Goal: Task Accomplishment & Management: Manage account settings

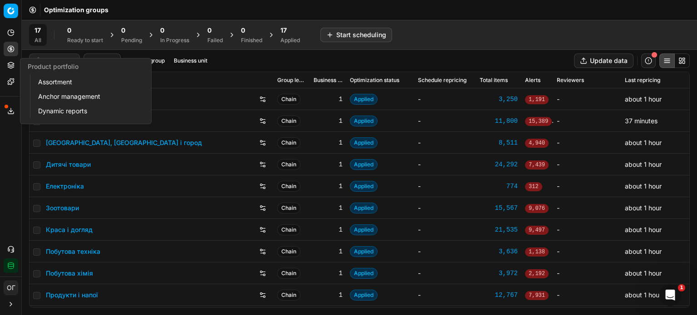
click at [9, 69] on button "Product portfolio" at bounding box center [11, 65] width 15 height 15
click at [50, 83] on link "Assortment" at bounding box center [87, 82] width 106 height 13
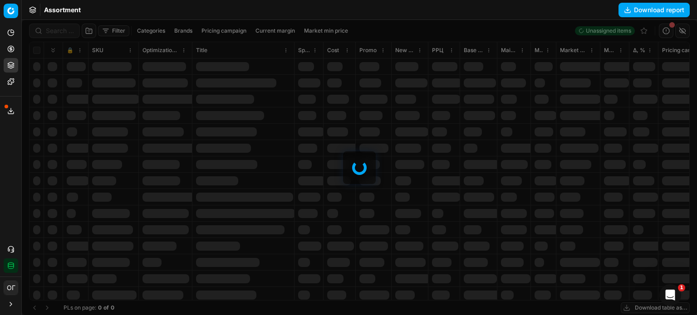
click at [51, 29] on div at bounding box center [359, 167] width 675 height 295
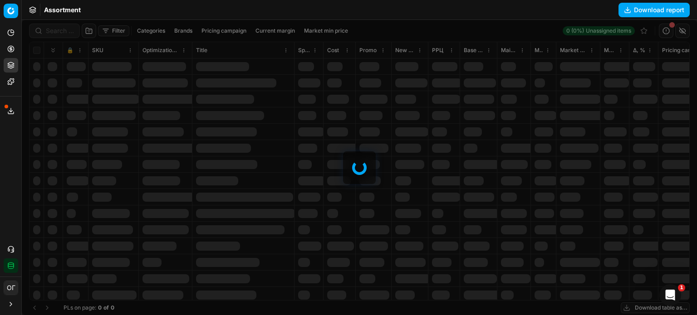
click at [51, 29] on div at bounding box center [359, 167] width 675 height 295
click at [51, 29] on input at bounding box center [60, 30] width 28 height 9
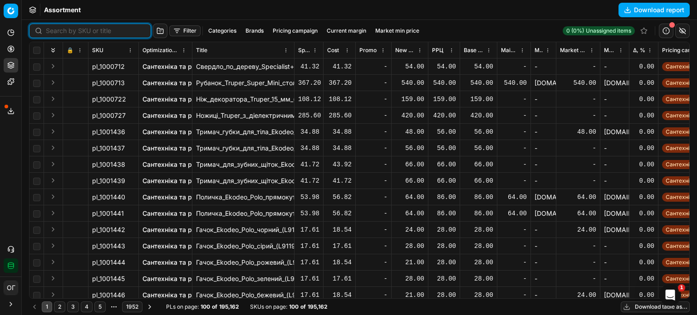
click at [51, 30] on input at bounding box center [95, 30] width 99 height 9
paste input "668678"
type input "668678"
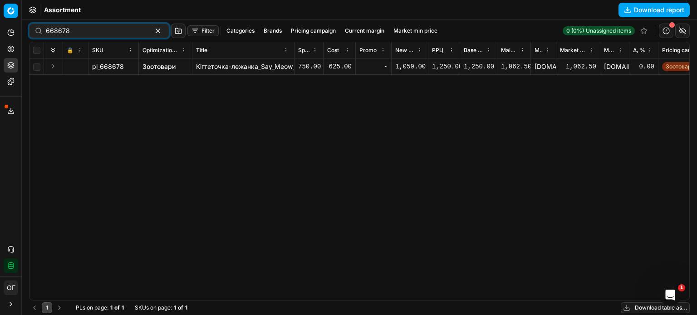
click at [166, 63] on link "Зоотовари" at bounding box center [158, 66] width 33 height 9
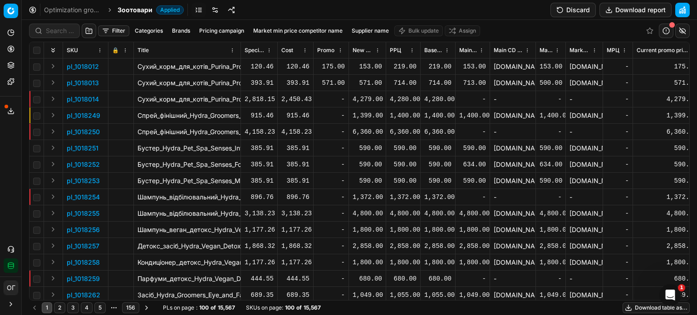
click at [211, 9] on link at bounding box center [215, 10] width 15 height 15
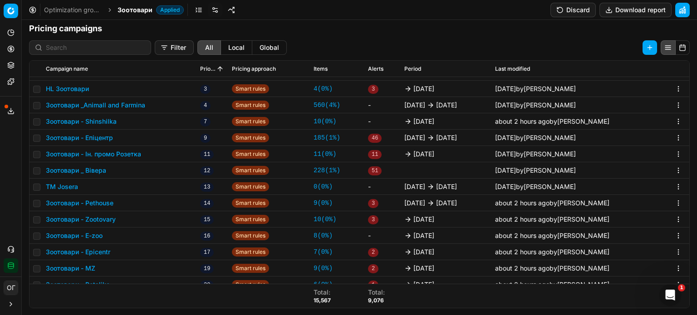
scroll to position [59, 0]
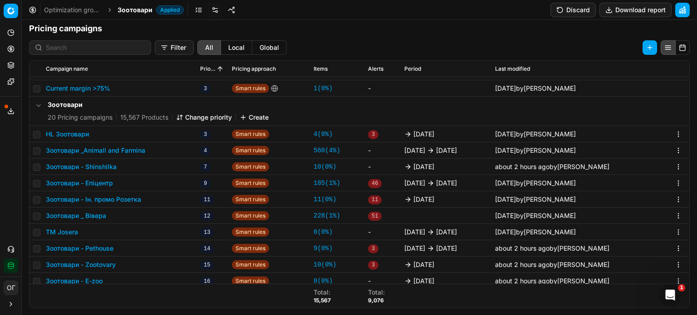
drag, startPoint x: 98, startPoint y: 185, endPoint x: 74, endPoint y: 181, distance: 24.3
click at [74, 181] on button "Зоотовари - Епіцентр" at bounding box center [79, 183] width 67 height 9
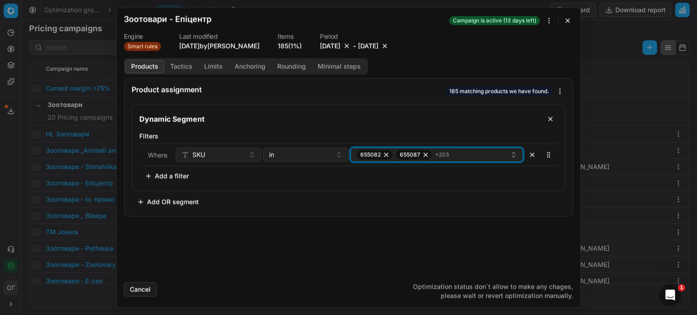
click at [478, 159] on div "655082 655087 + 203" at bounding box center [433, 154] width 154 height 11
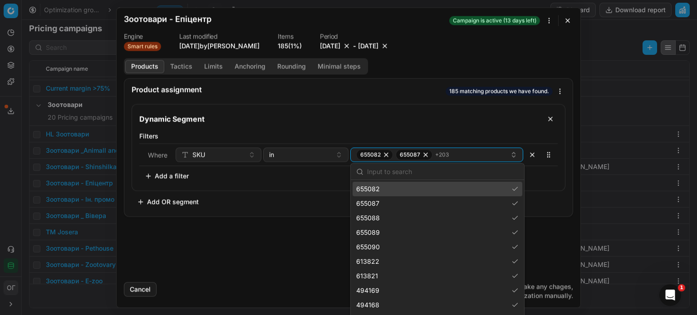
paste input "668678"
type input "668678"
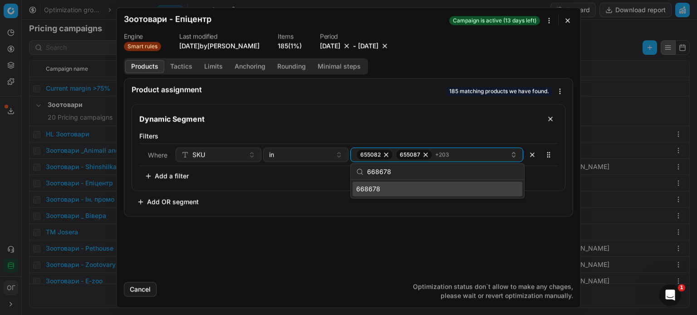
click at [305, 201] on div "Dynamic Segment Filters Where SKU in 655082 655087 + 203 To pick up a sortable …" at bounding box center [349, 156] width 434 height 105
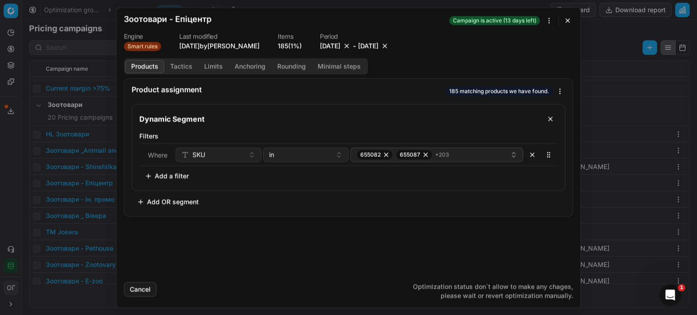
click at [567, 18] on button "button" at bounding box center [567, 20] width 11 height 11
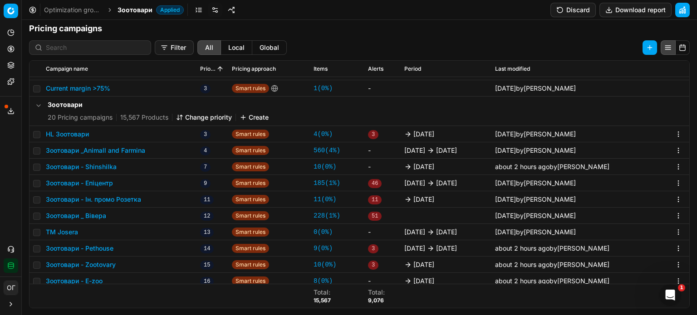
click at [89, 184] on button "Зоотовари - Епіцентр" at bounding box center [79, 183] width 67 height 9
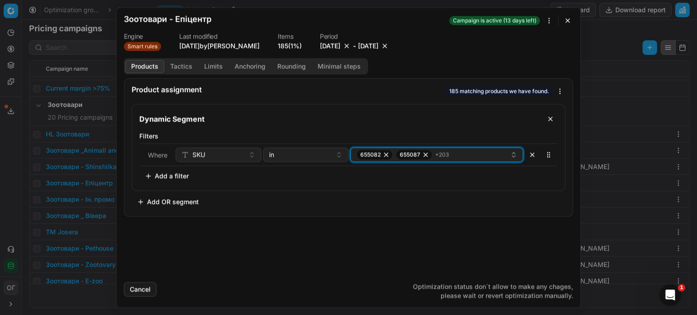
click at [459, 156] on div "655082 655087 + 203" at bounding box center [433, 154] width 154 height 11
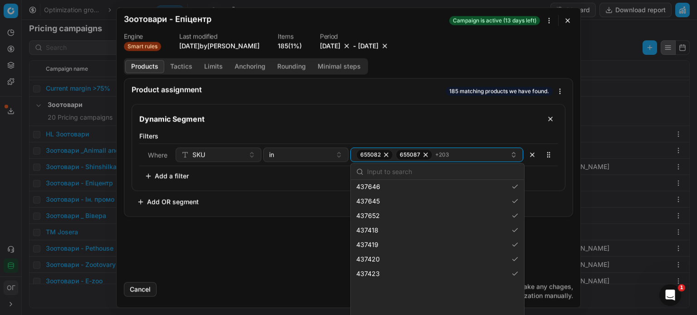
scroll to position [2404, 0]
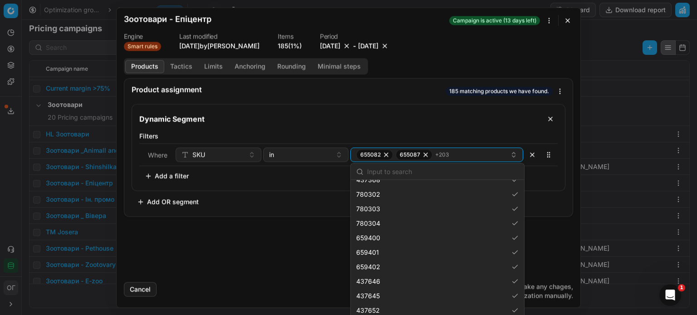
click at [567, 23] on button "button" at bounding box center [567, 20] width 11 height 11
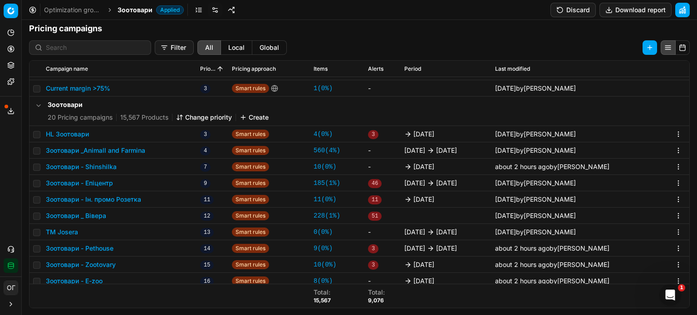
click at [104, 180] on button "Зоотовари - Епіцентр" at bounding box center [79, 183] width 67 height 9
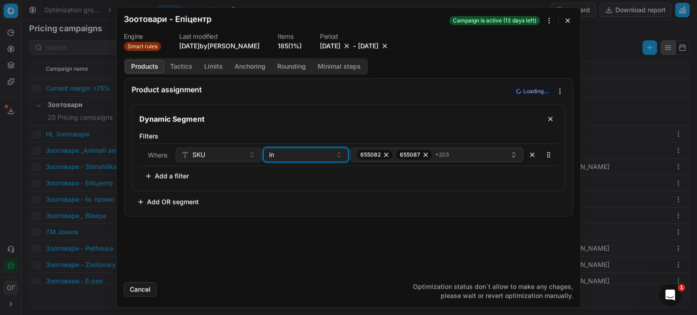
click at [308, 157] on div "in" at bounding box center [300, 154] width 63 height 9
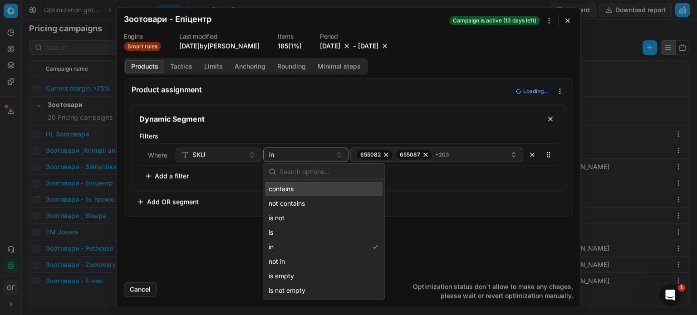
click at [306, 188] on div "contains" at bounding box center [323, 189] width 117 height 15
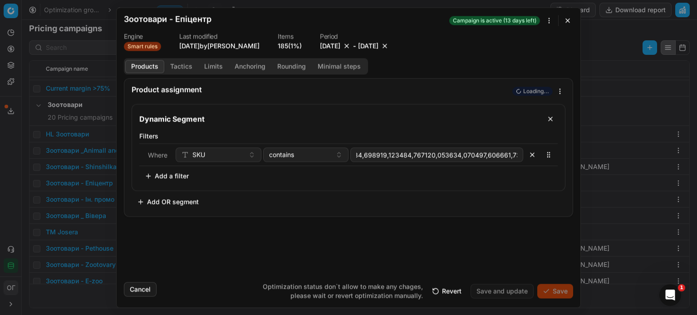
scroll to position [0, 4874]
type input "655082,655087,655088,655089,655090,613822,613821,494169,494168,498188,494166,43…"
click at [494, 208] on div "Dynamic Segment Filters Where SKU contains To pick up a sortable item, press sp…" at bounding box center [349, 156] width 434 height 105
click at [288, 152] on span "contains" at bounding box center [281, 154] width 25 height 9
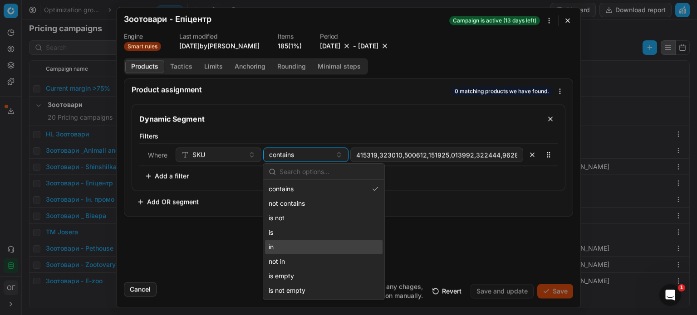
click at [293, 248] on div "in" at bounding box center [323, 247] width 117 height 15
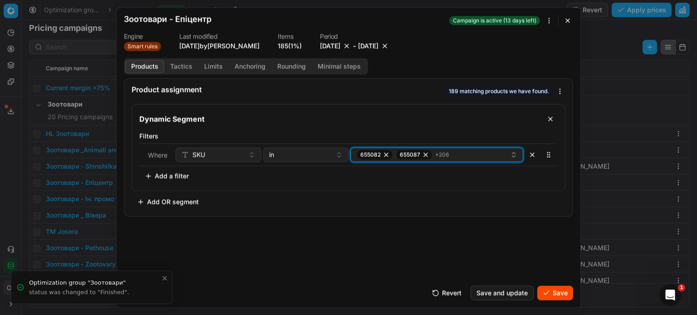
scroll to position [140, 0]
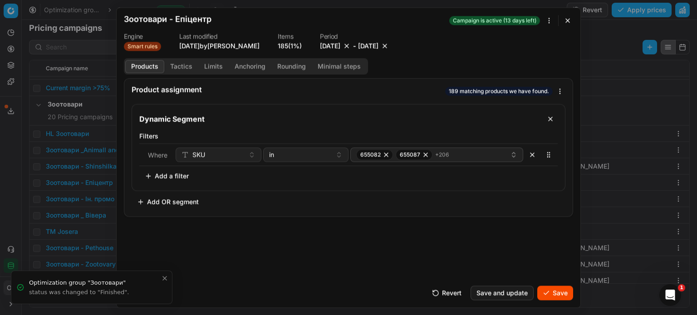
click at [556, 301] on form "We are saving PC settings. Please wait, it should take a few minutes Зоотовари …" at bounding box center [348, 158] width 463 height 300
click at [553, 295] on button "Save" at bounding box center [555, 293] width 36 height 15
click at [554, 295] on button "Save" at bounding box center [555, 293] width 36 height 15
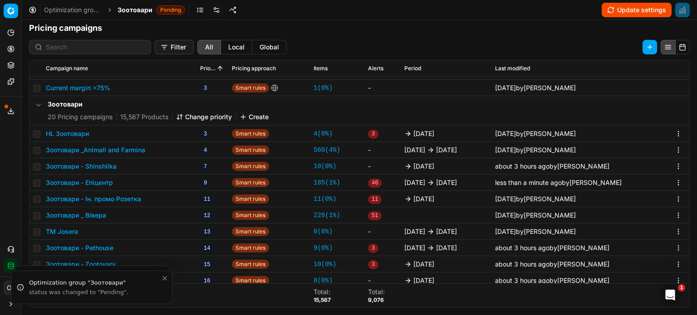
scroll to position [0, 0]
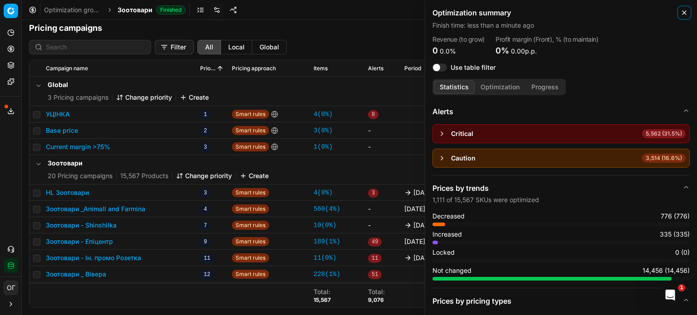
click at [680, 10] on icon "button" at bounding box center [683, 12] width 7 height 7
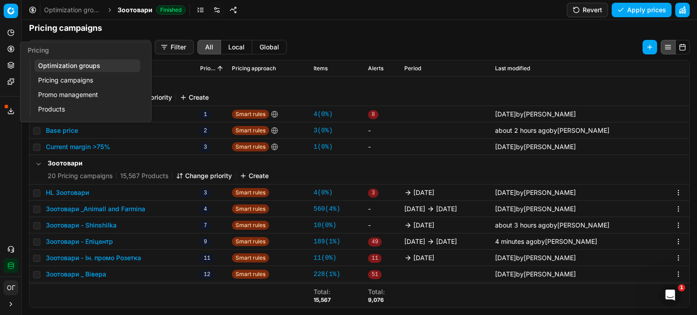
click at [47, 69] on link "Optimization groups" at bounding box center [87, 65] width 106 height 13
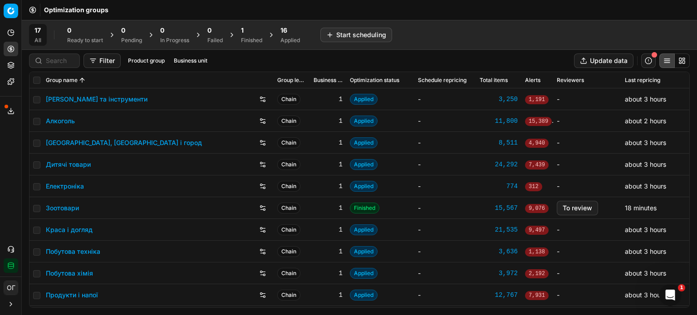
click at [247, 34] on div "1" at bounding box center [251, 30] width 21 height 9
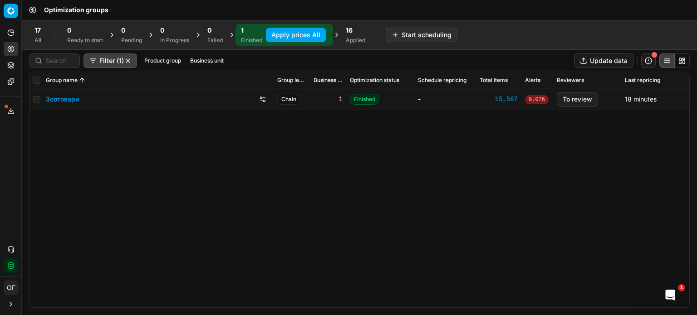
click at [285, 33] on button "Apply prices All" at bounding box center [296, 35] width 60 height 15
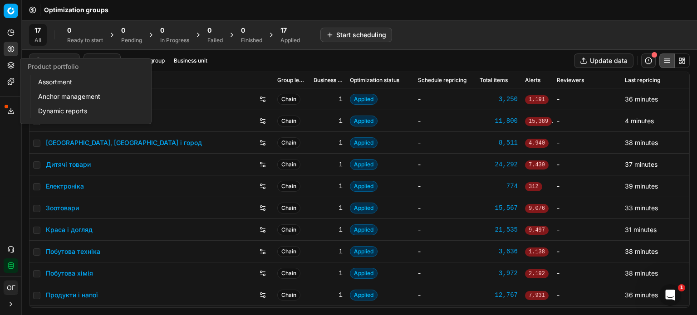
click at [11, 65] on icon at bounding box center [10, 65] width 7 height 7
click at [58, 85] on link "Assortment" at bounding box center [87, 82] width 106 height 13
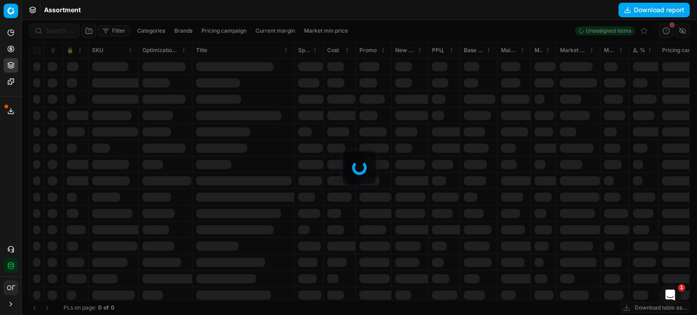
click at [49, 29] on div at bounding box center [359, 167] width 675 height 295
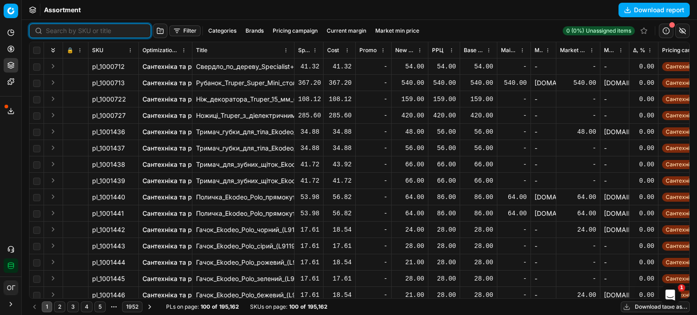
click at [49, 29] on input at bounding box center [95, 30] width 99 height 9
paste input "668678"
type input "668678"
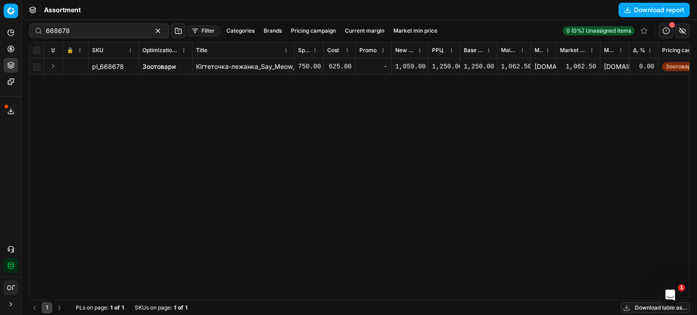
click at [122, 295] on div "🔒 SKU Optimization group Title Specification Cost Cost Promo New promo price РР…" at bounding box center [358, 171] width 659 height 258
click at [161, 67] on link "Зоотовари" at bounding box center [158, 66] width 33 height 9
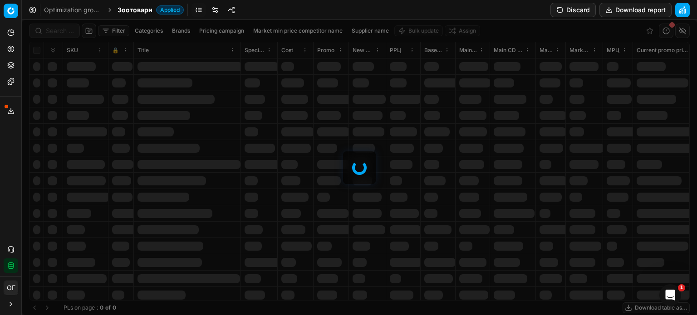
click at [56, 29] on div "Filter Categories Brands Pricing campaign Market min price competitor name Supp…" at bounding box center [359, 167] width 675 height 295
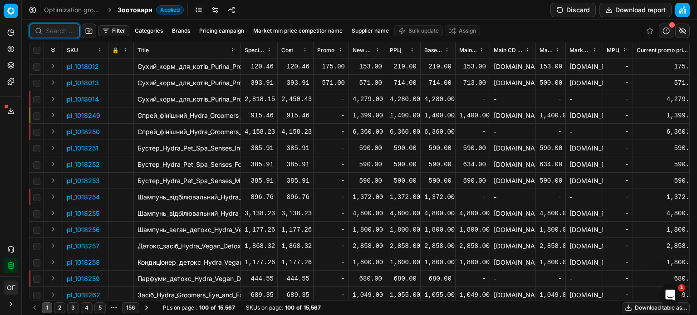
click at [56, 29] on input at bounding box center [60, 30] width 28 height 9
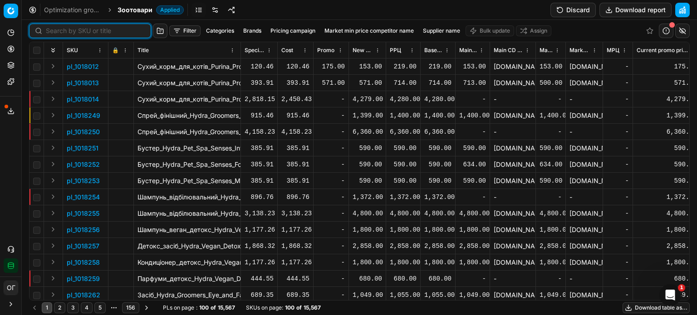
paste input "668678"
type input "668678"
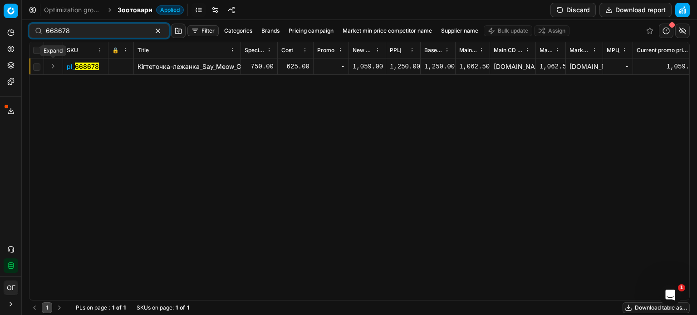
click at [50, 67] on button "Expand" at bounding box center [53, 66] width 11 height 11
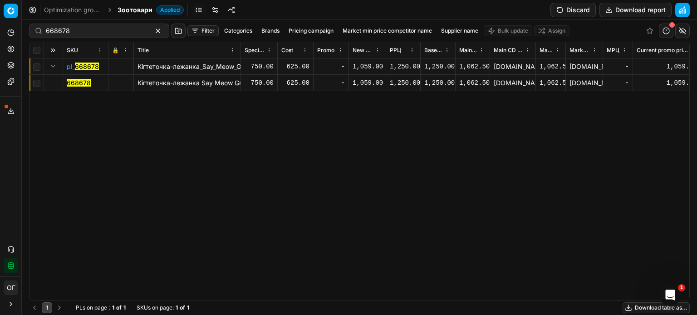
click at [83, 83] on mark "668678" at bounding box center [79, 83] width 24 height 8
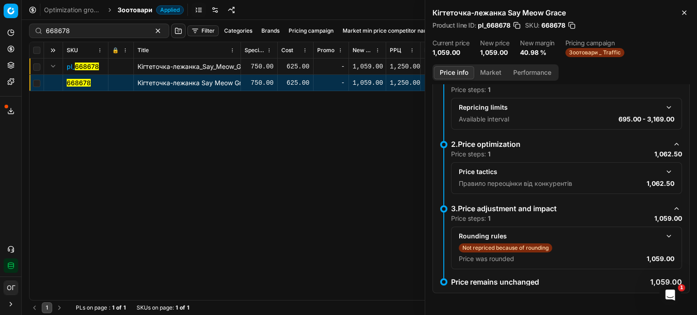
scroll to position [60, 0]
click at [584, 252] on div "Not repriced because of rounding" at bounding box center [566, 248] width 215 height 9
click at [663, 236] on button "button" at bounding box center [668, 236] width 11 height 11
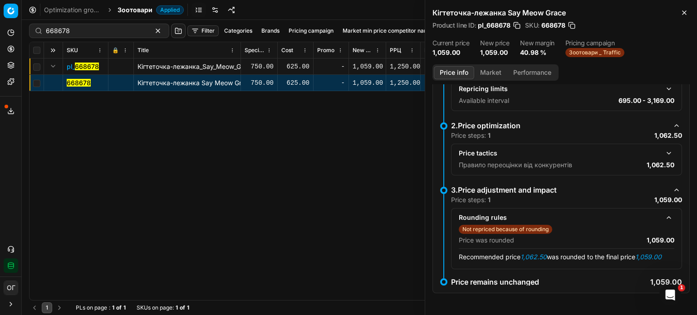
scroll to position [78, 0]
click at [683, 13] on icon "button" at bounding box center [684, 13] width 4 height 4
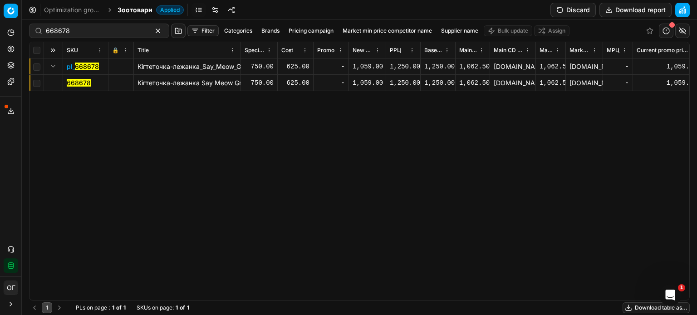
click at [575, 7] on button "Discard" at bounding box center [572, 10] width 45 height 15
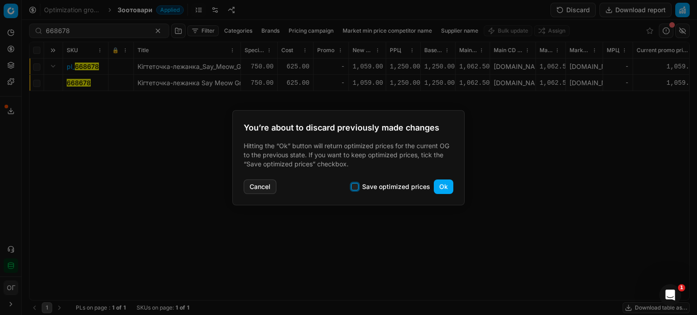
click at [356, 187] on input "Save optimized prices" at bounding box center [354, 186] width 7 height 7
checkbox input "true"
click at [441, 191] on button "Ok" at bounding box center [444, 187] width 20 height 15
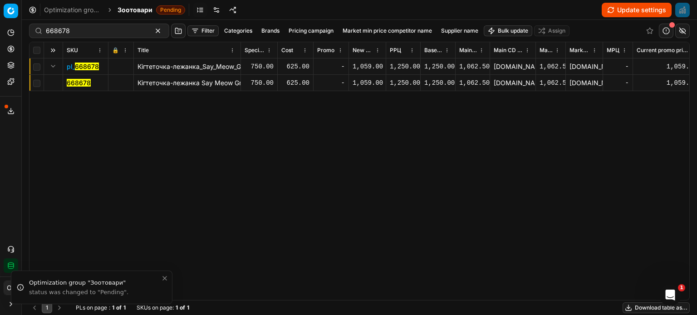
click at [646, 9] on button "Update settings" at bounding box center [636, 10] width 70 height 15
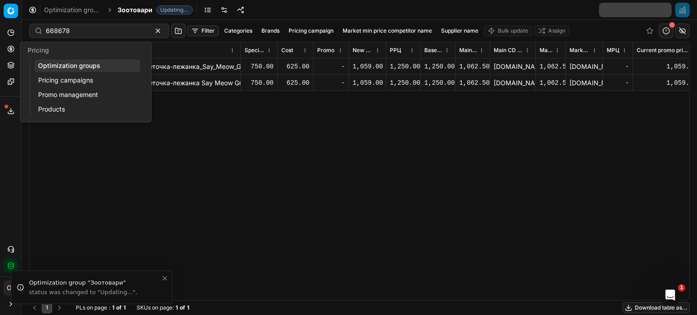
click at [7, 49] on button "Pricing" at bounding box center [11, 49] width 15 height 15
click at [61, 66] on link "Optimization groups" at bounding box center [87, 65] width 106 height 13
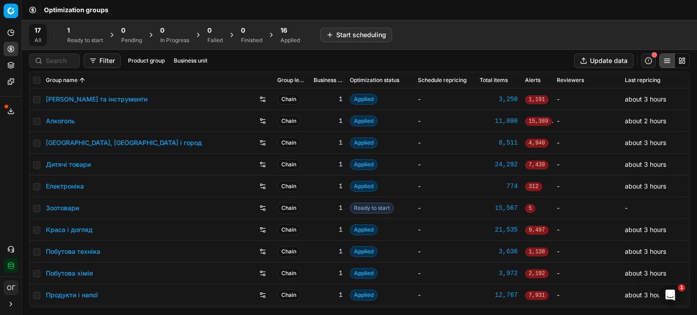
click at [78, 29] on div "1" at bounding box center [85, 30] width 36 height 9
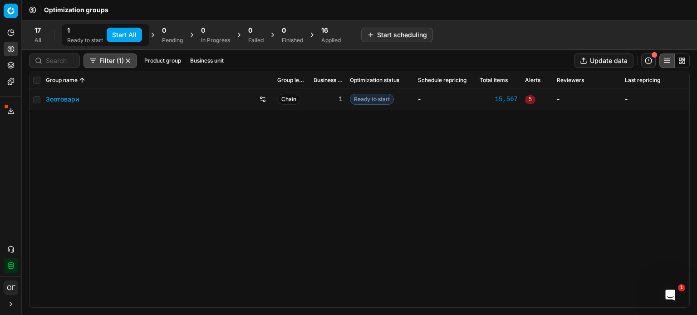
click at [116, 34] on button "Start All" at bounding box center [124, 35] width 35 height 15
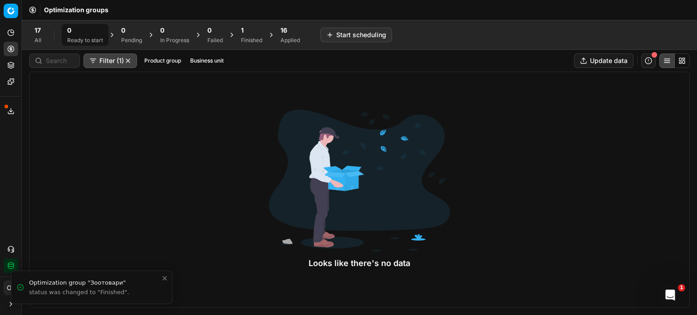
click at [249, 34] on div "1" at bounding box center [251, 30] width 21 height 9
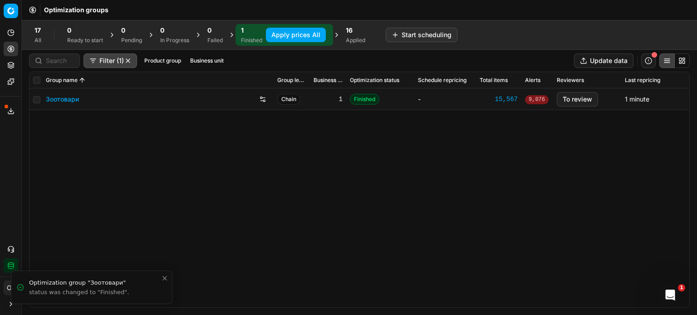
click at [68, 99] on link "Зоотовари" at bounding box center [62, 99] width 33 height 9
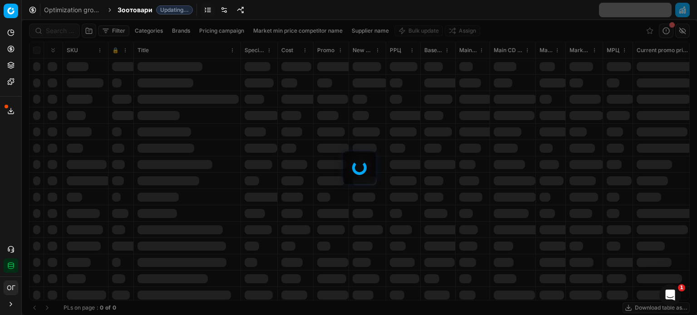
click at [220, 11] on link at bounding box center [224, 10] width 15 height 15
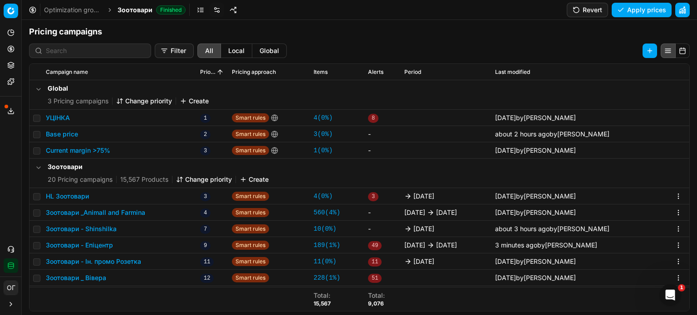
scroll to position [45, 0]
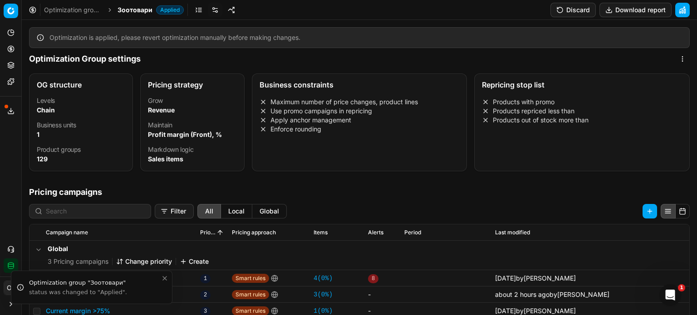
drag, startPoint x: 0, startPoint y: 0, endPoint x: 20, endPoint y: 53, distance: 56.5
click at [10, 53] on button "Pricing" at bounding box center [11, 49] width 15 height 15
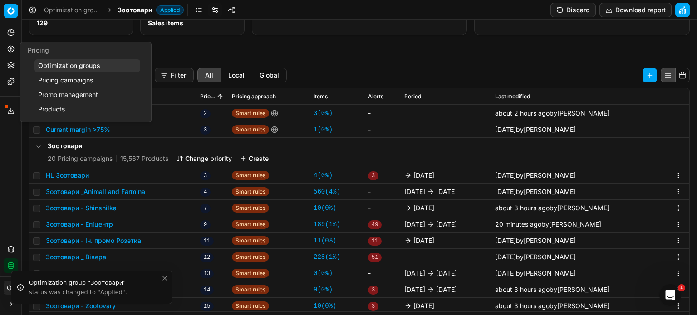
click at [56, 60] on link "Optimization groups" at bounding box center [87, 65] width 106 height 13
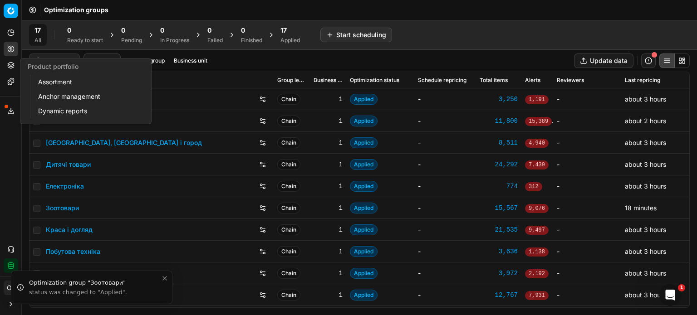
click at [8, 65] on icon at bounding box center [11, 65] width 6 height 1
click at [48, 85] on link "Assortment" at bounding box center [87, 82] width 106 height 13
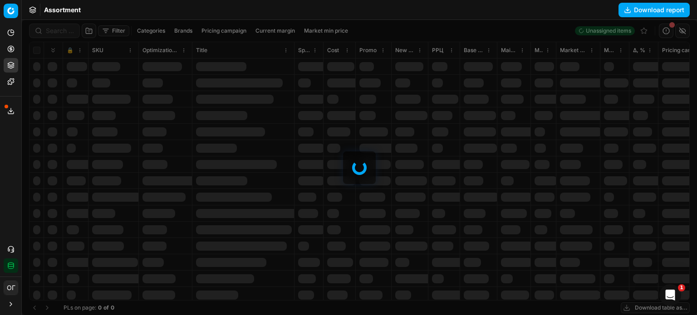
click at [62, 30] on div at bounding box center [359, 167] width 675 height 295
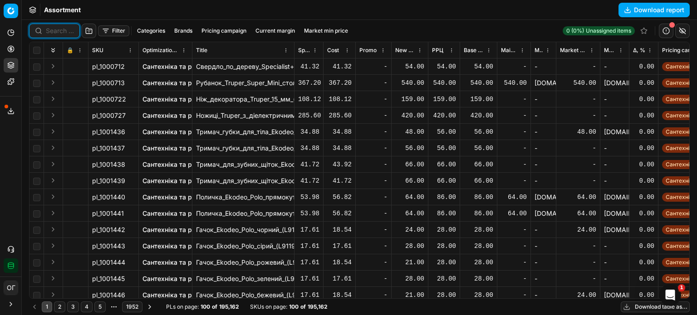
click at [50, 30] on input at bounding box center [60, 30] width 28 height 9
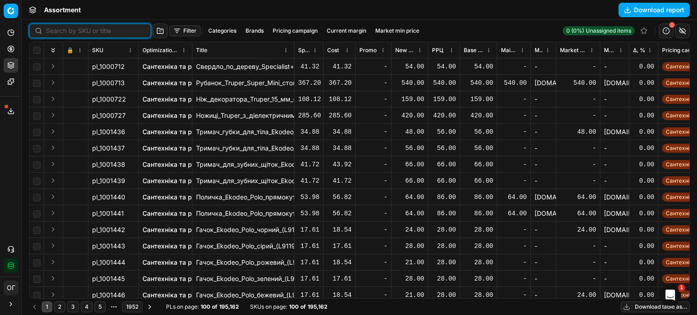
paste input "650220"
type input "650220"
